Goal: Task Accomplishment & Management: Manage account settings

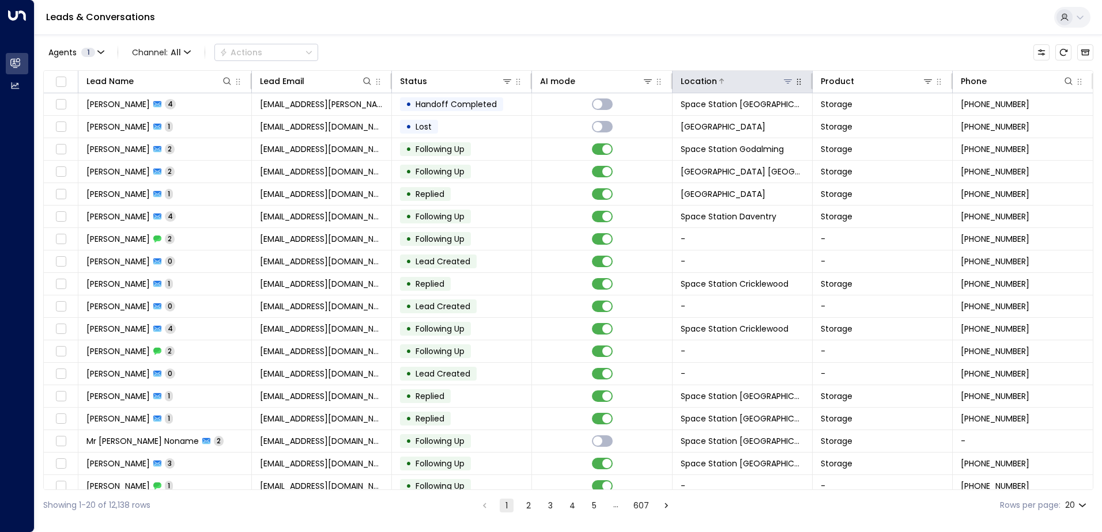
click at [531, 78] on div at bounding box center [755, 81] width 77 height 12
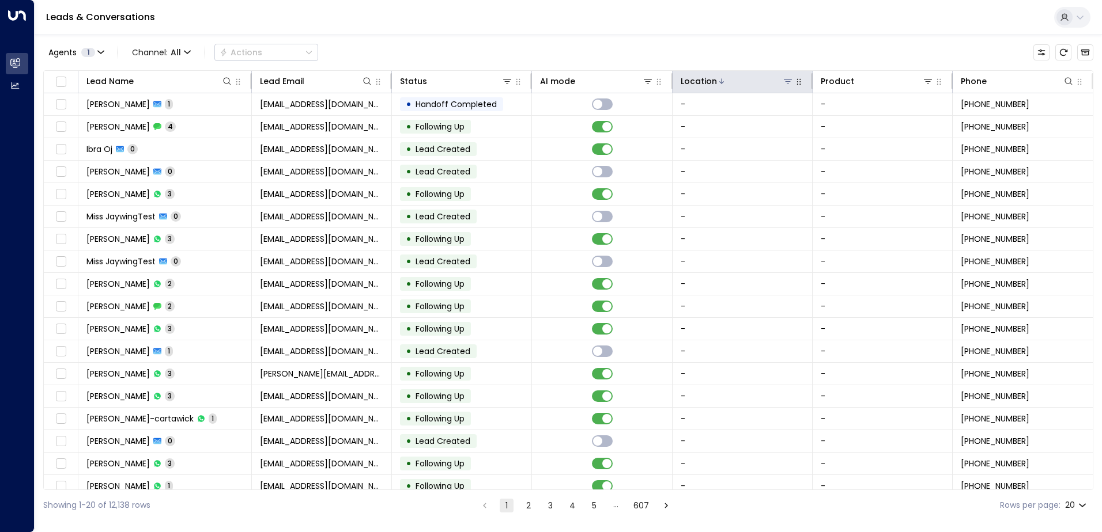
click at [531, 81] on icon at bounding box center [787, 81] width 9 height 9
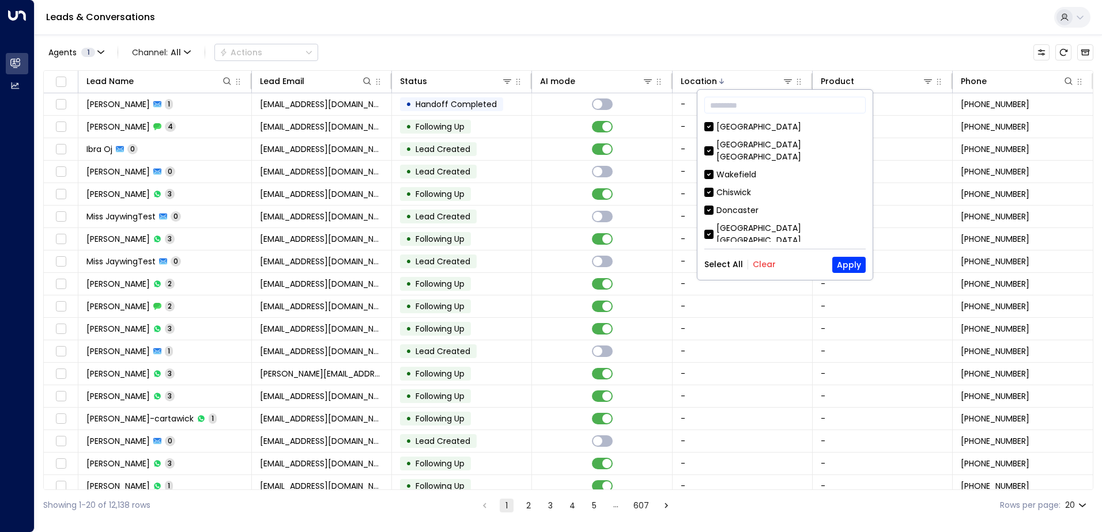
click at [531, 266] on button "Clear" at bounding box center [763, 264] width 23 height 9
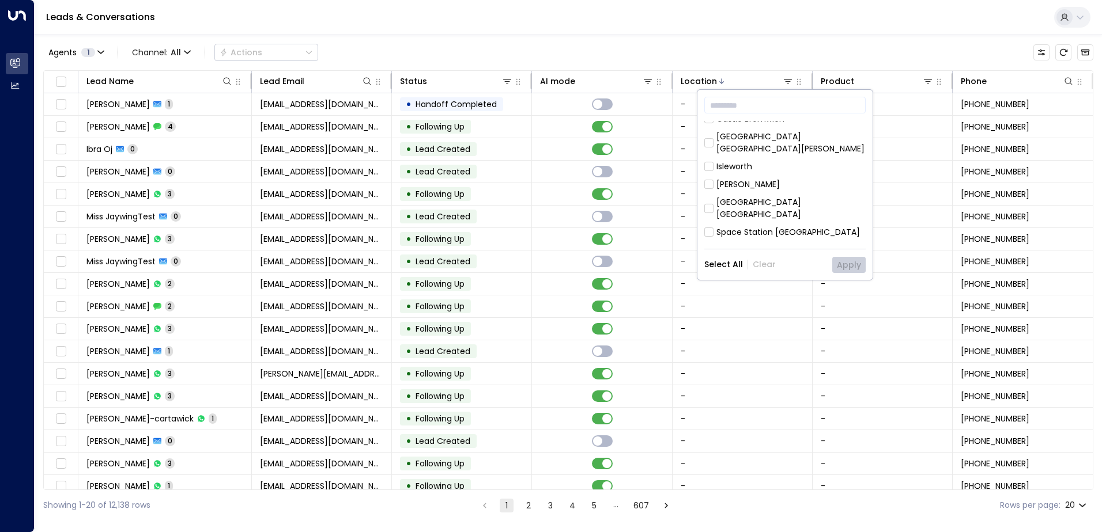
scroll to position [519, 0]
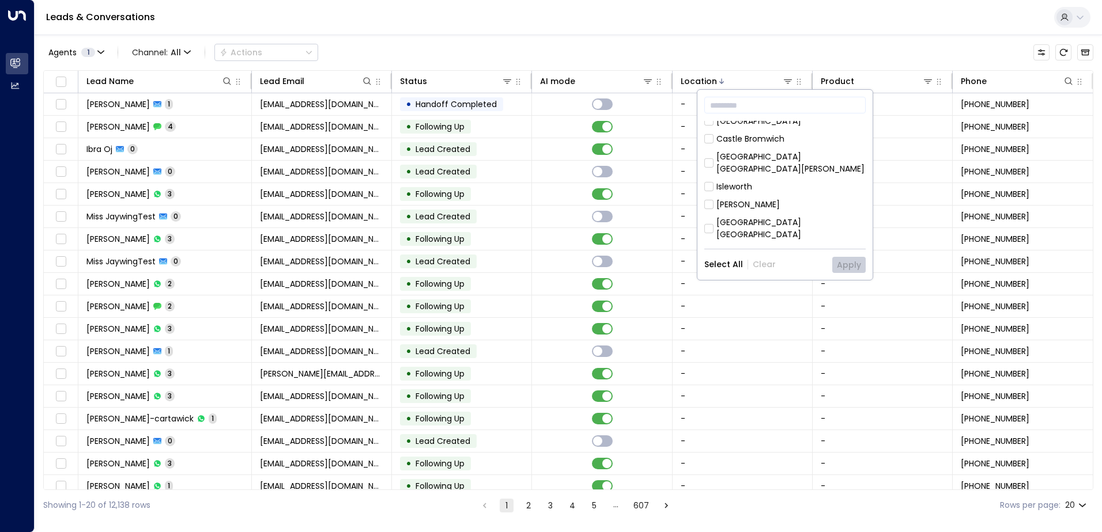
click at [531, 247] on div "Space Station [GEOGRAPHIC_DATA]" at bounding box center [787, 253] width 143 height 12
click at [531, 260] on button "Apply" at bounding box center [848, 265] width 33 height 16
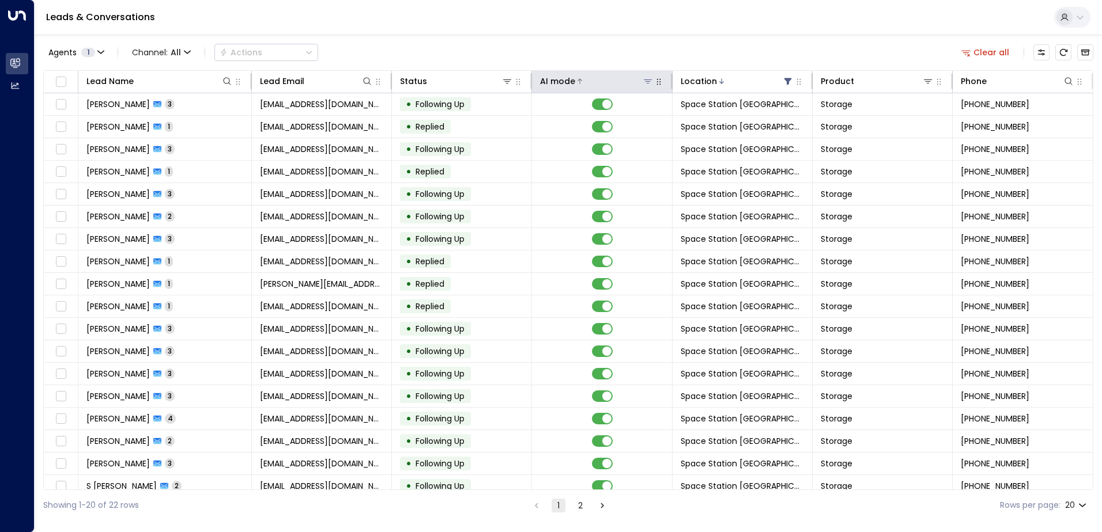
click at [531, 83] on icon at bounding box center [579, 81] width 7 height 7
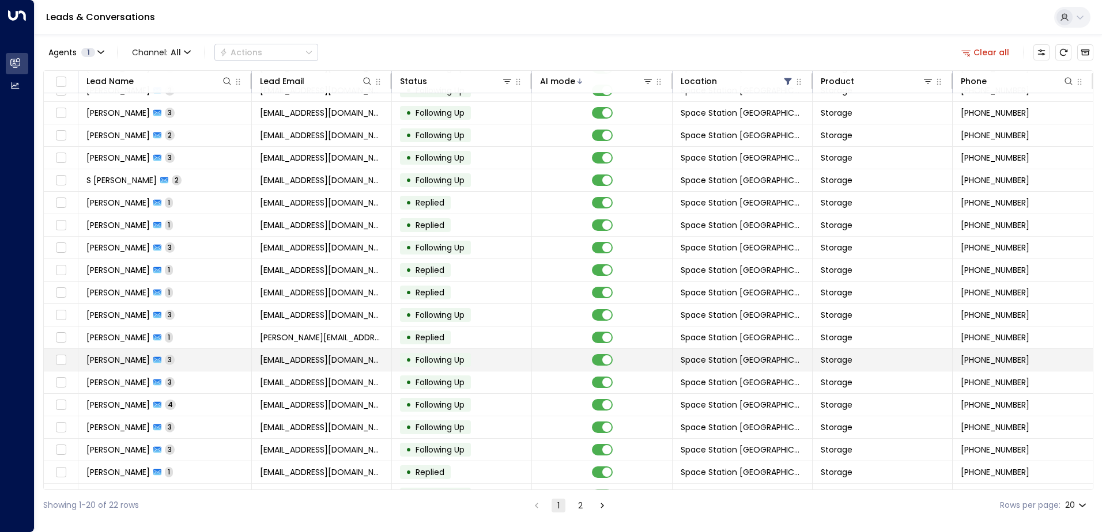
scroll to position [56, 0]
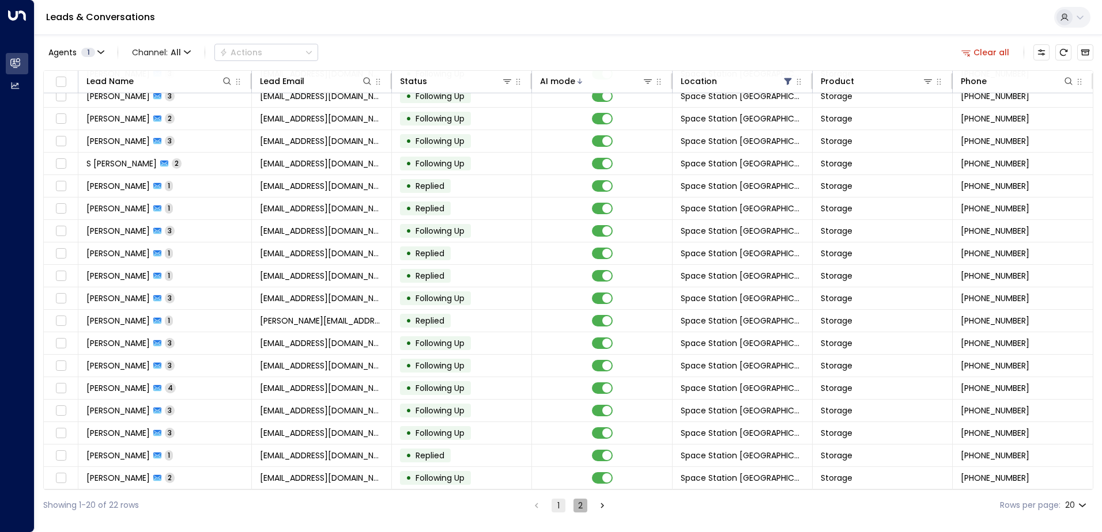
click at [531, 380] on button "2" at bounding box center [580, 506] width 14 height 14
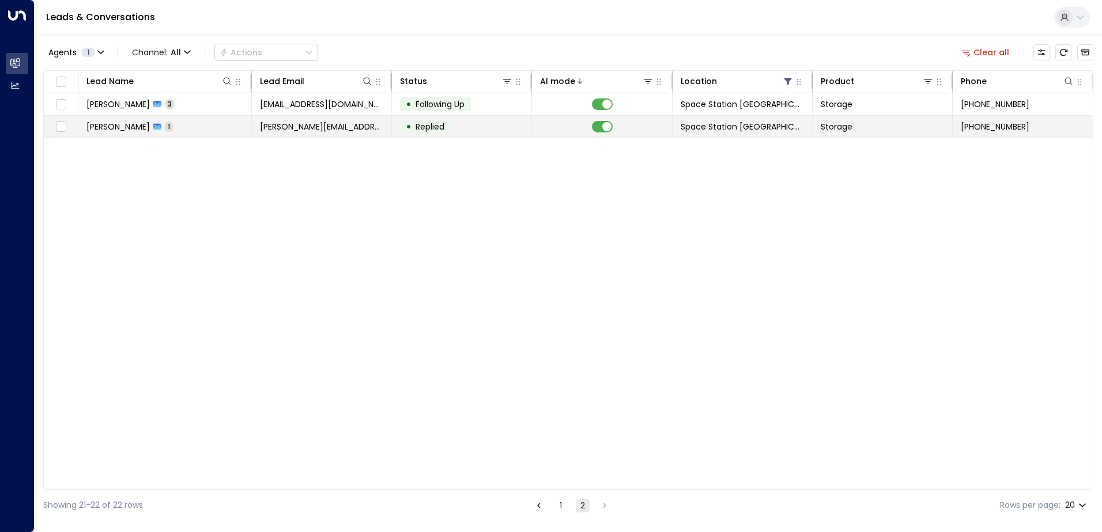
click at [531, 127] on td at bounding box center [602, 127] width 140 height 22
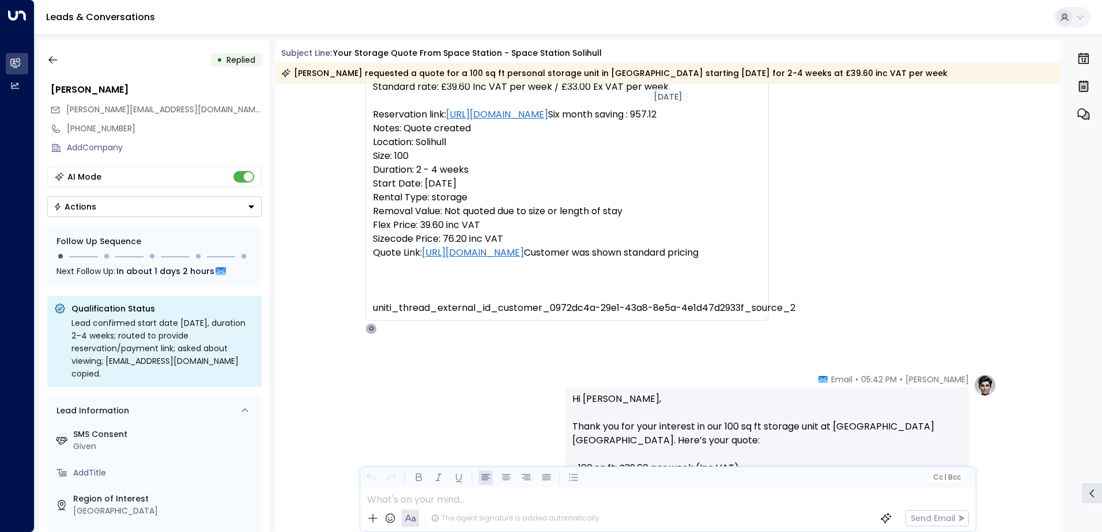
scroll to position [100, 0]
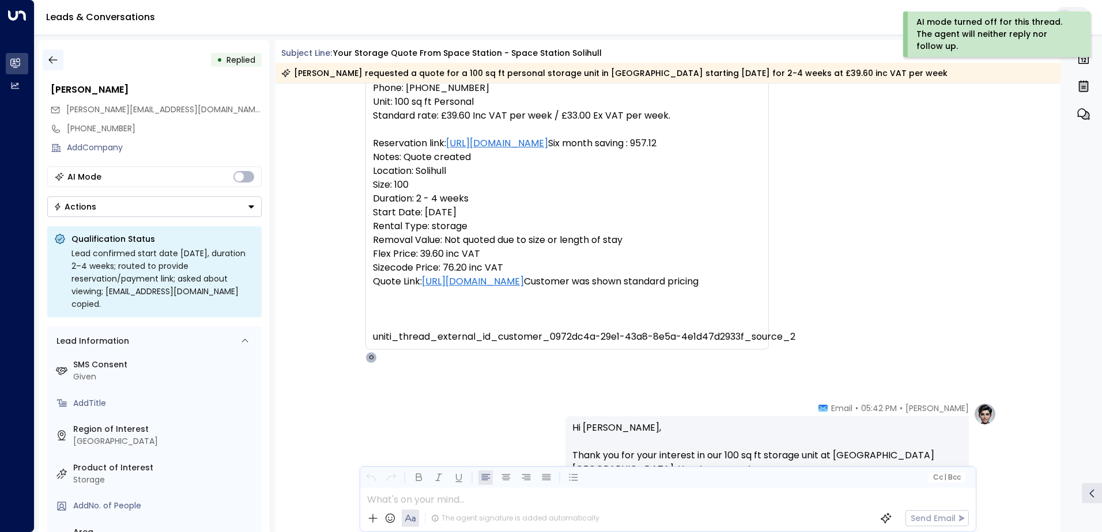
click at [50, 59] on icon "button" at bounding box center [52, 59] width 9 height 7
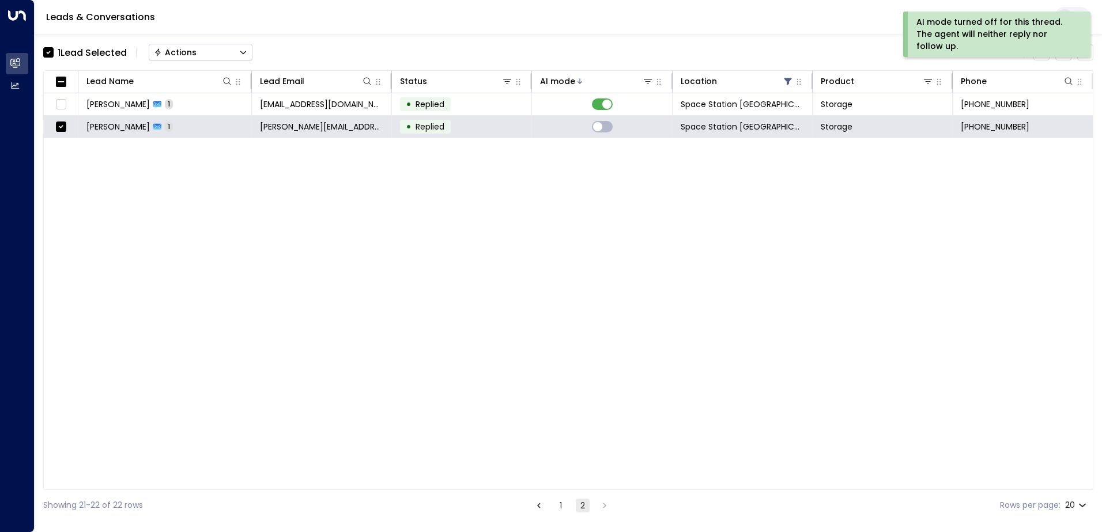
click at [218, 55] on button "Actions" at bounding box center [201, 52] width 104 height 17
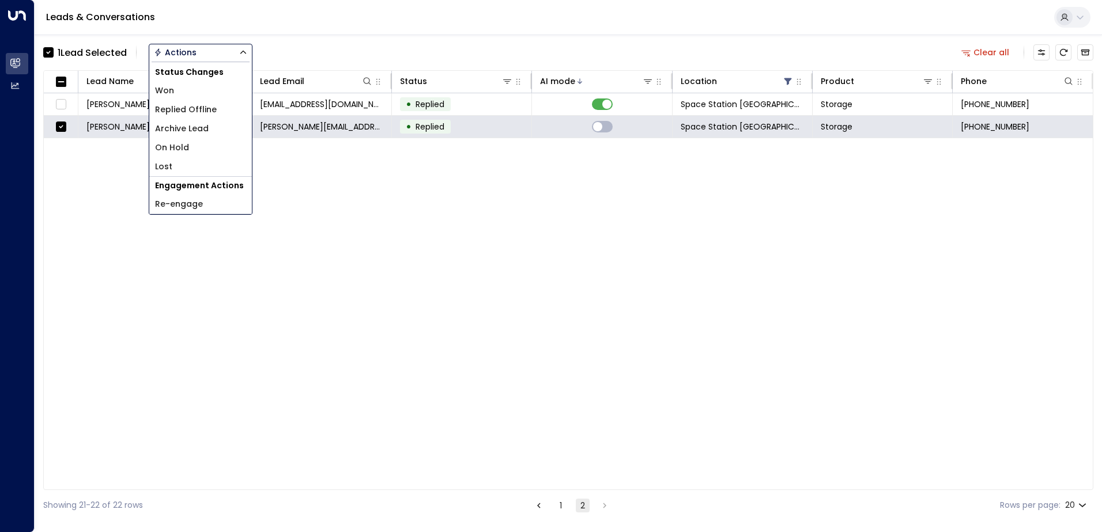
click at [199, 131] on span "Archive Lead" at bounding box center [182, 129] width 54 height 12
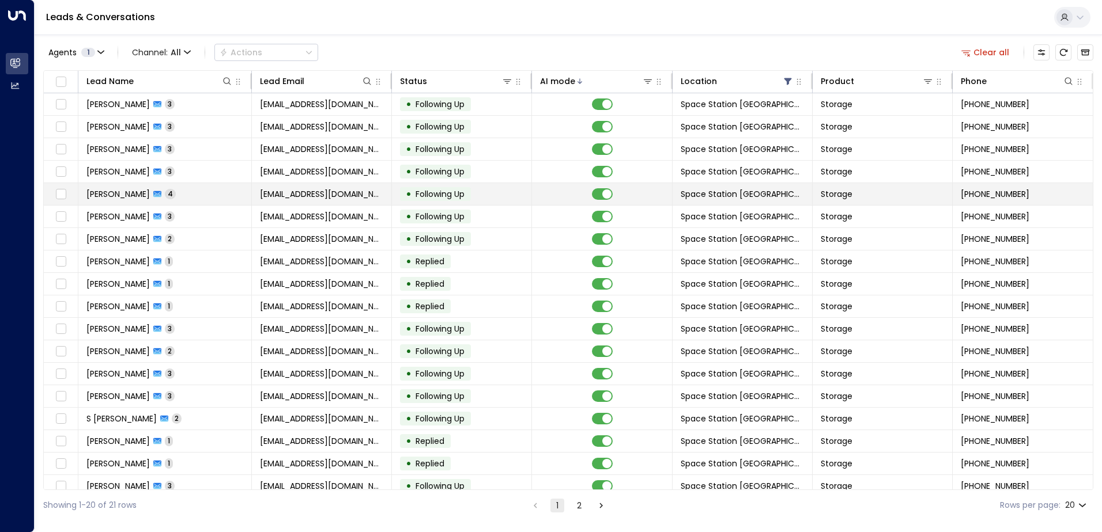
click at [213, 201] on td "[PERSON_NAME] 4" at bounding box center [164, 194] width 173 height 22
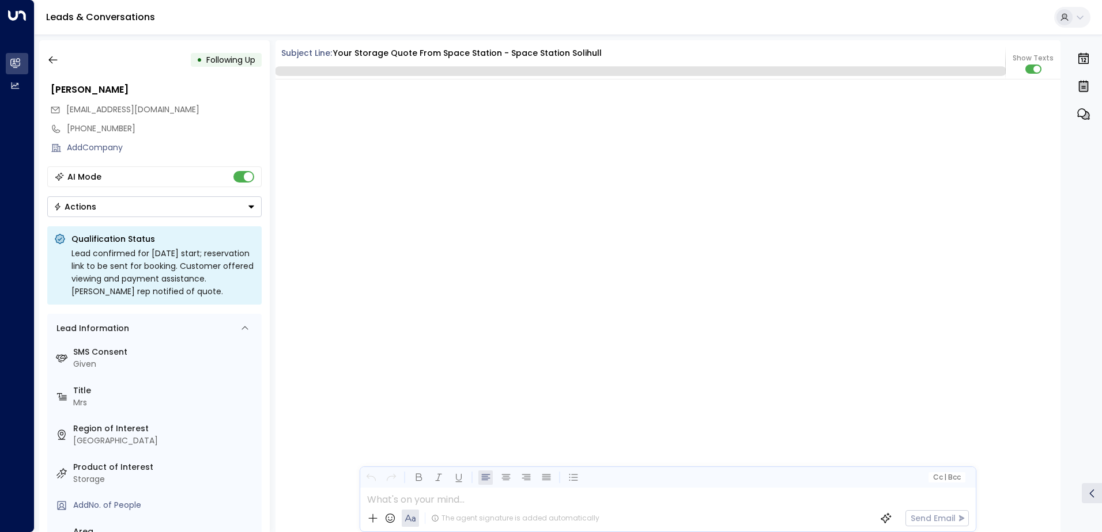
scroll to position [2341, 0]
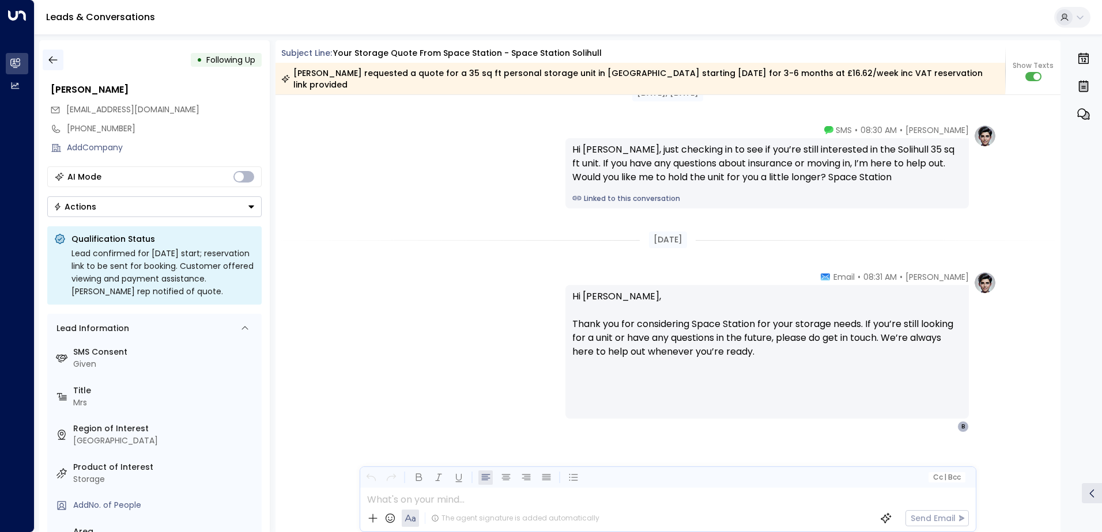
click at [58, 56] on icon "button" at bounding box center [53, 60] width 12 height 12
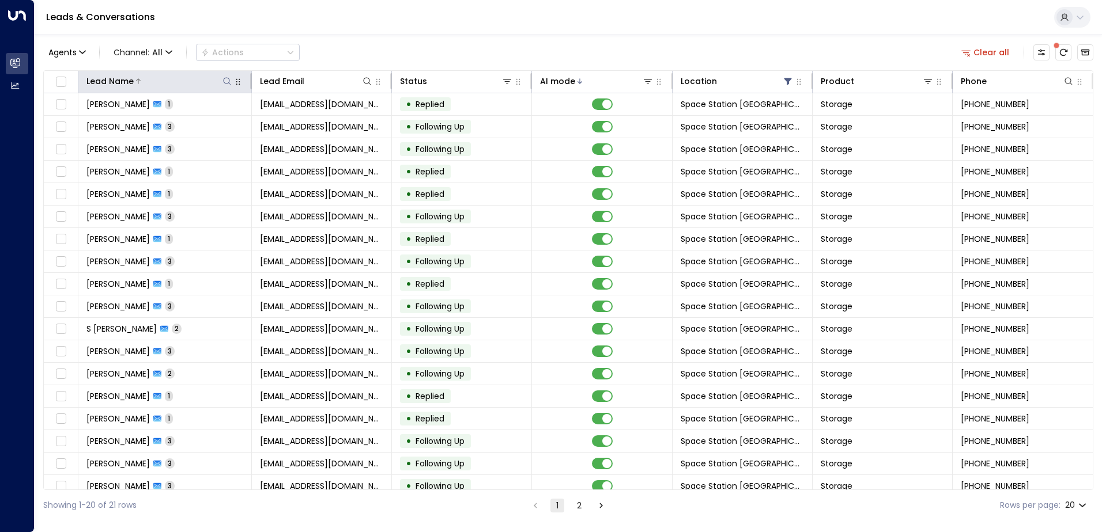
click at [225, 80] on icon at bounding box center [226, 81] width 9 height 9
type input "***"
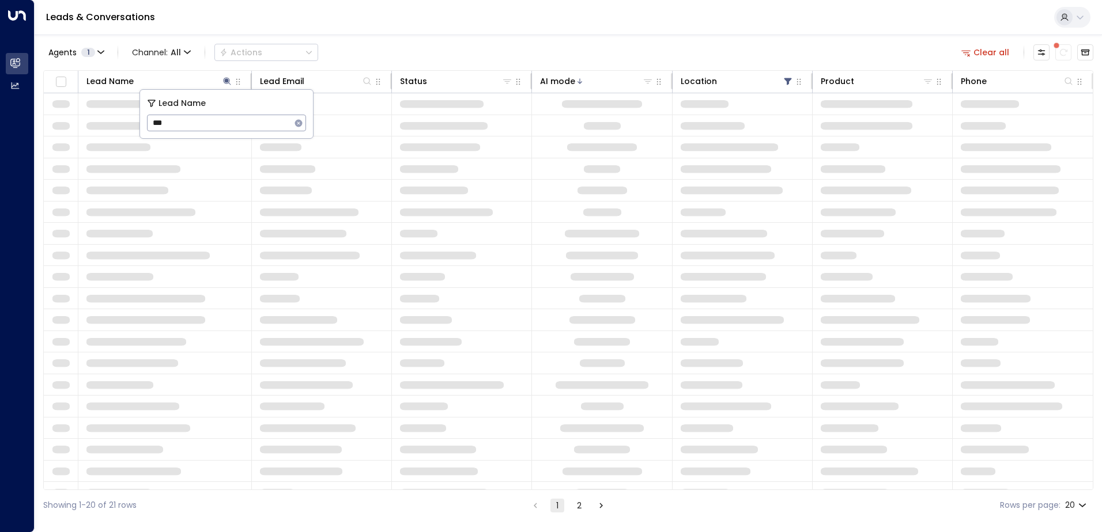
click at [396, 62] on div "Agents 1 Channel: All Actions Clear all" at bounding box center [568, 52] width 1050 height 24
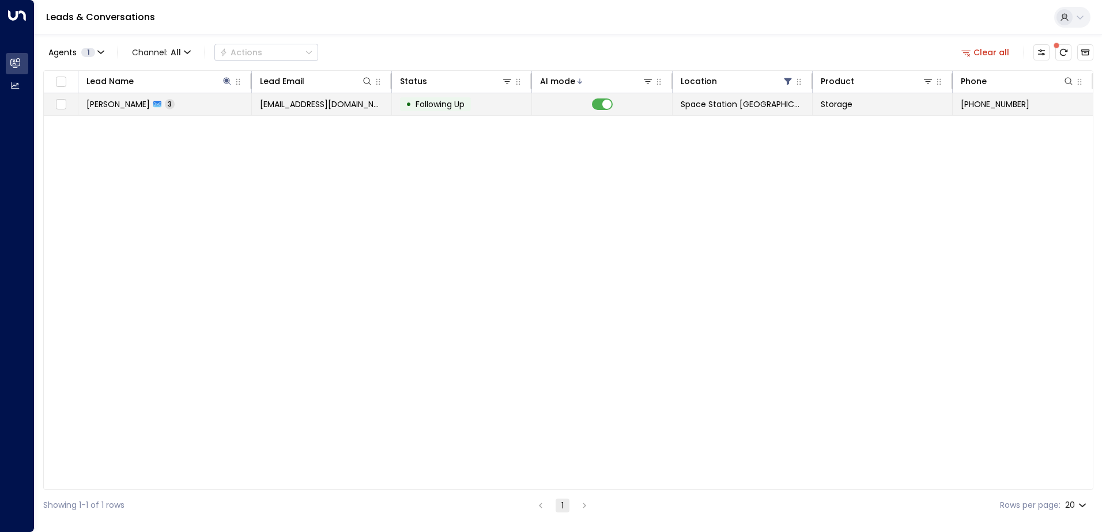
click at [262, 111] on td "[EMAIL_ADDRESS][DOMAIN_NAME]" at bounding box center [322, 104] width 140 height 22
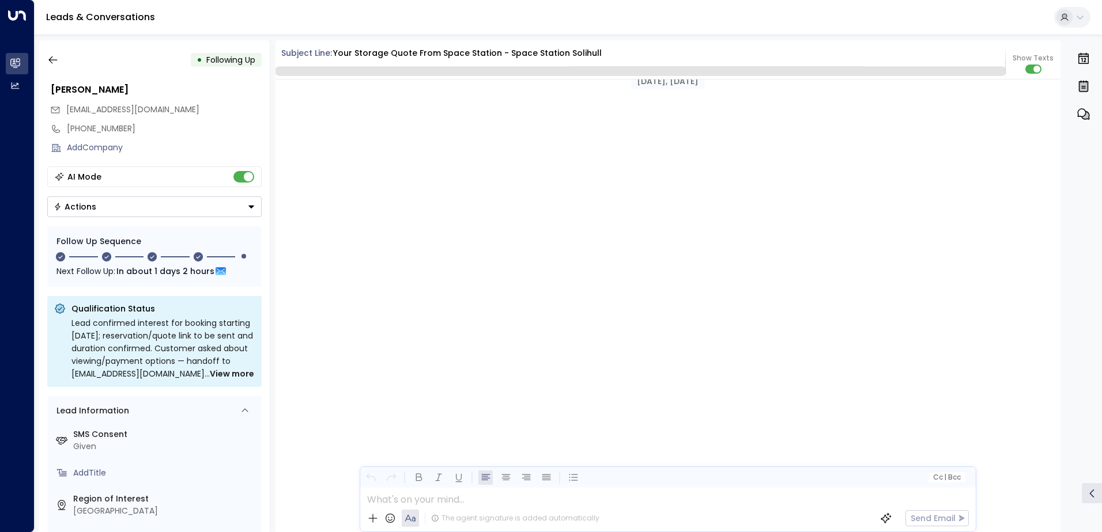
scroll to position [1023, 0]
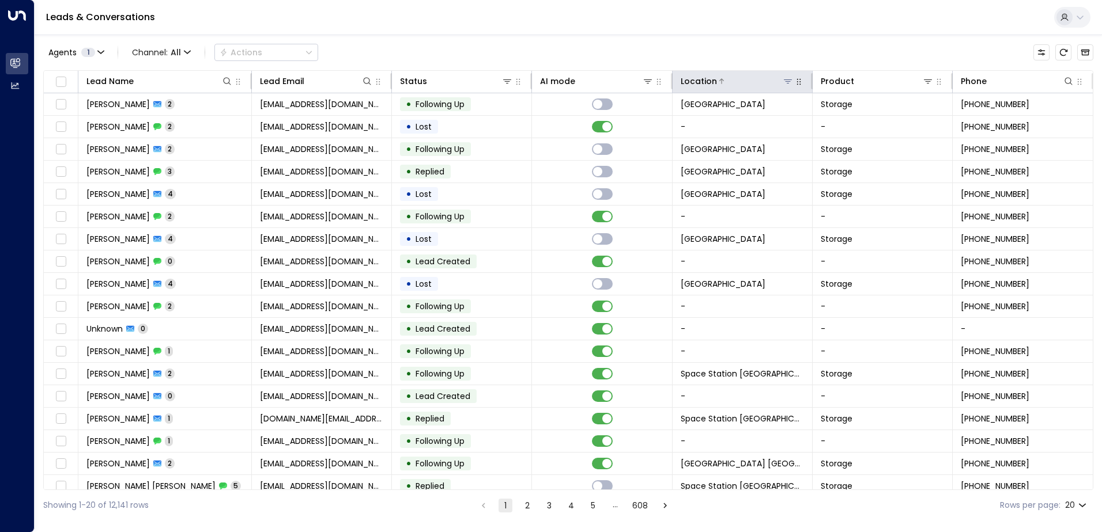
click at [531, 80] on icon at bounding box center [788, 82] width 8 height 4
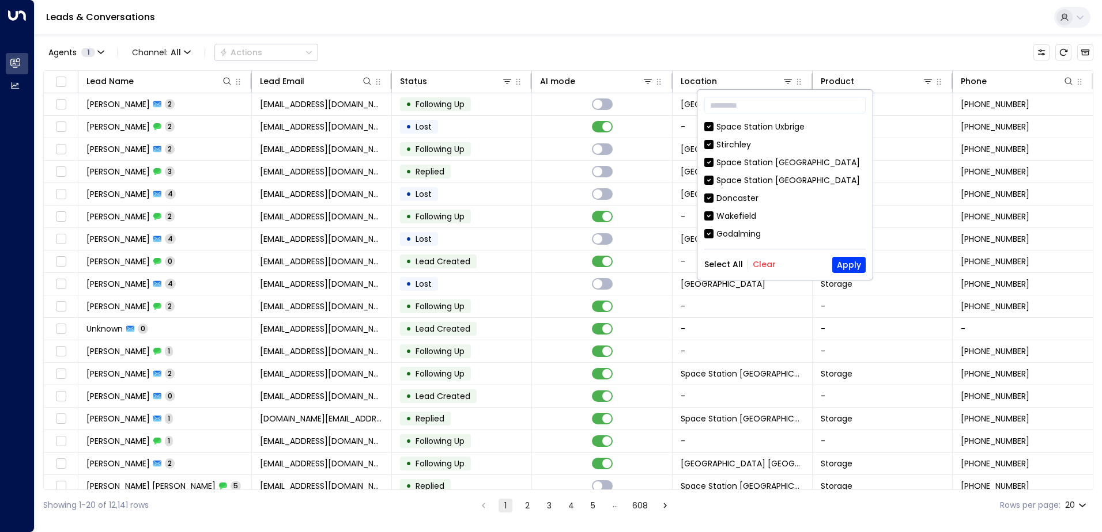
click at [531, 271] on div "Select All Clear Apply" at bounding box center [784, 265] width 161 height 16
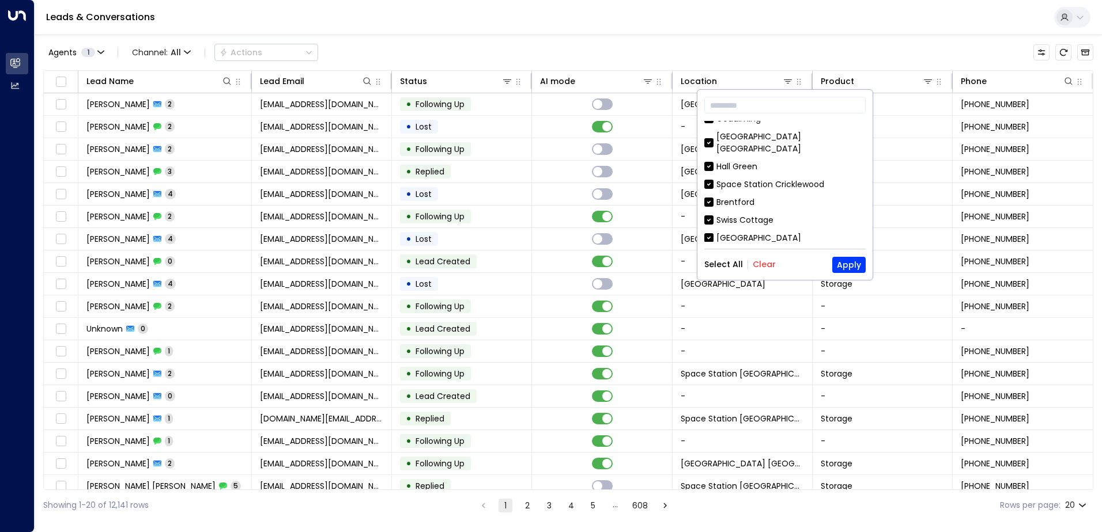
click at [531, 258] on div "Select All Clear Apply" at bounding box center [784, 265] width 161 height 16
click at [531, 263] on button "Clear" at bounding box center [763, 264] width 23 height 9
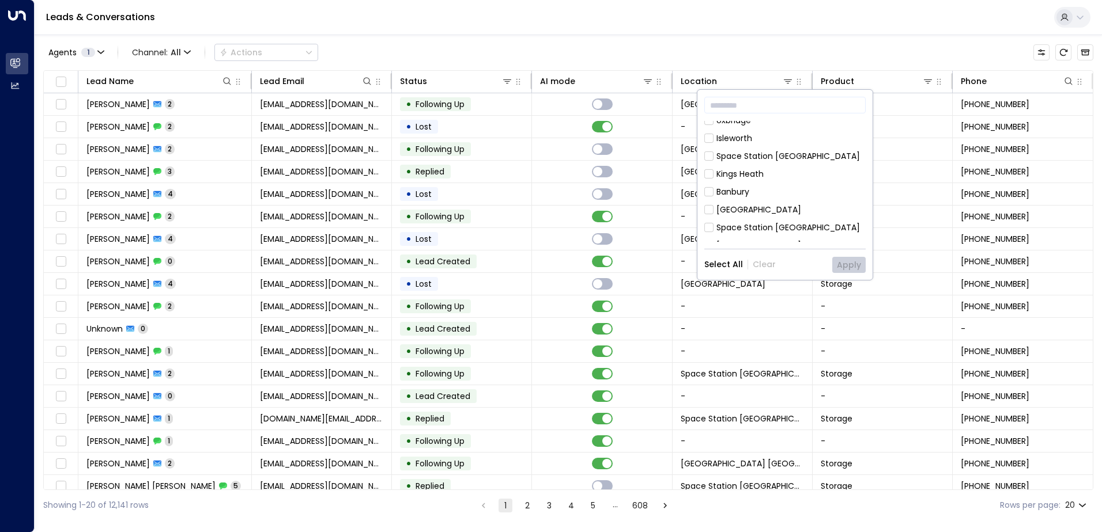
scroll to position [623, 0]
click at [531, 285] on div "Space Station [GEOGRAPHIC_DATA]" at bounding box center [787, 291] width 143 height 12
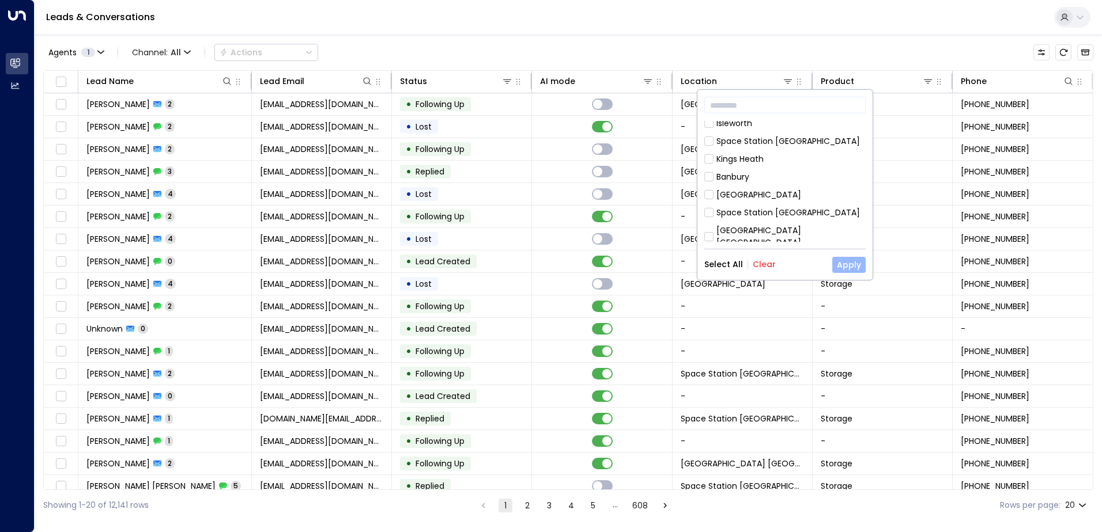
click at [531, 260] on button "Apply" at bounding box center [848, 265] width 33 height 16
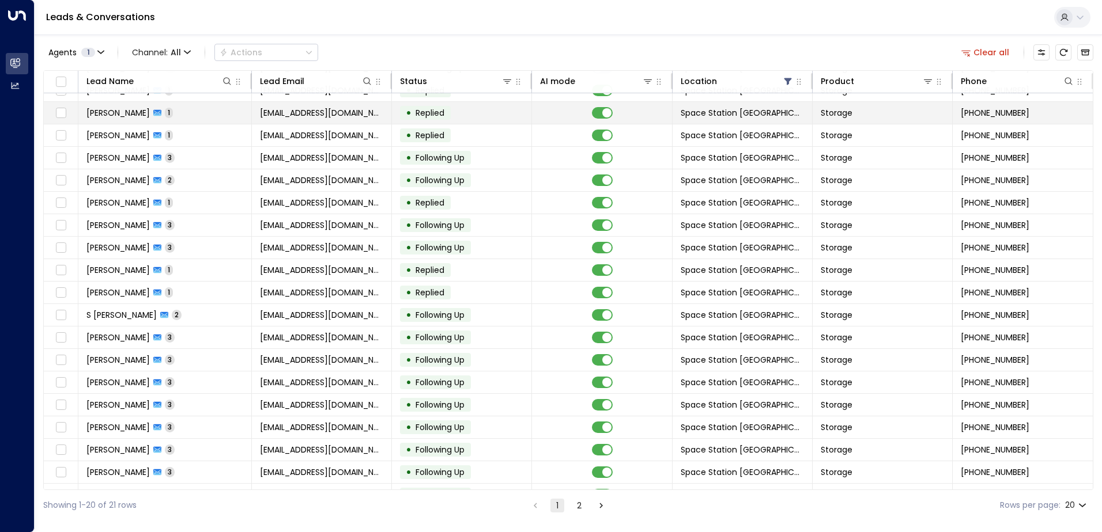
scroll to position [56, 0]
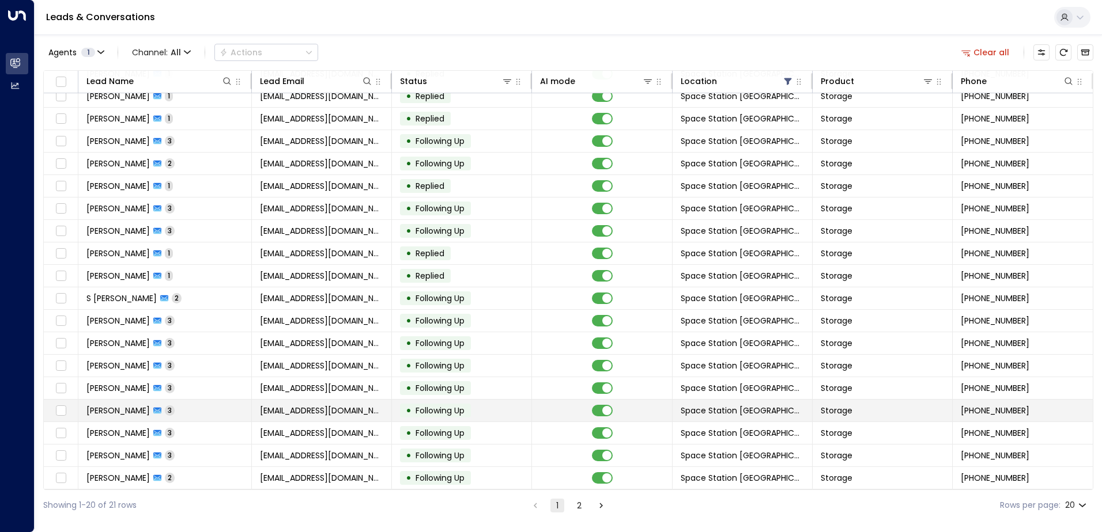
click at [341, 380] on span "[EMAIL_ADDRESS][DOMAIN_NAME]" at bounding box center [321, 411] width 123 height 12
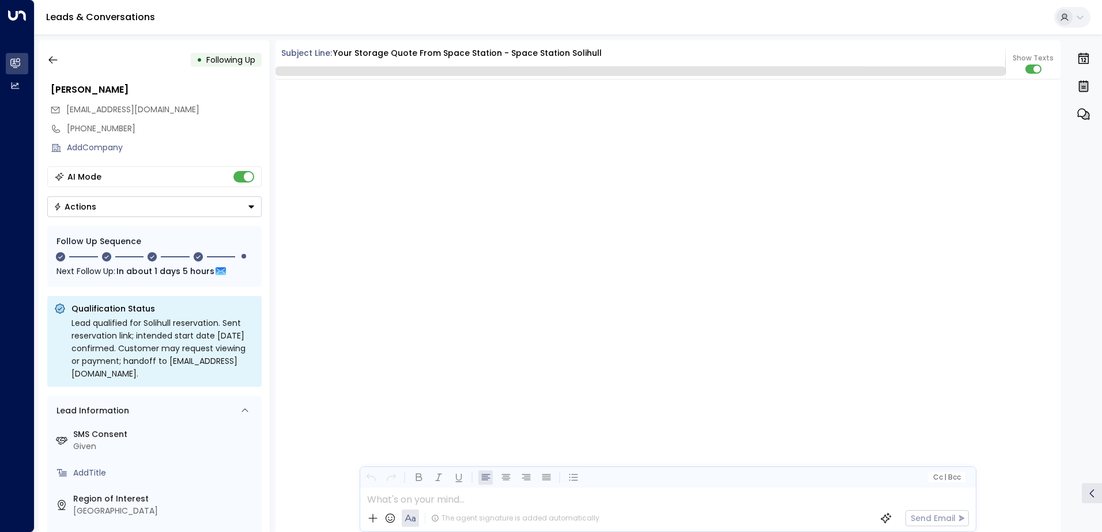
scroll to position [2222, 0]
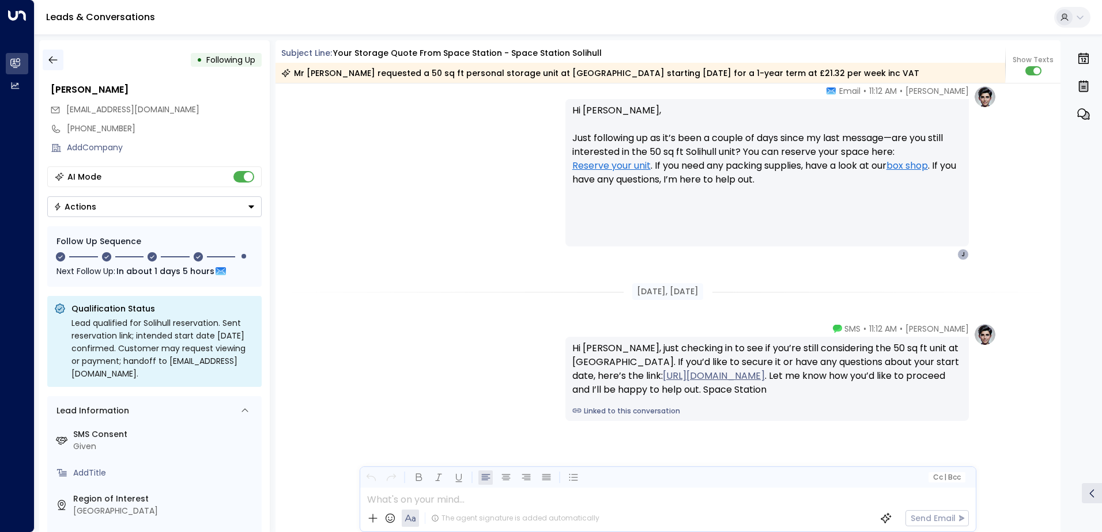
click at [60, 58] on button "button" at bounding box center [53, 60] width 21 height 21
